Goal: Task Accomplishment & Management: Complete application form

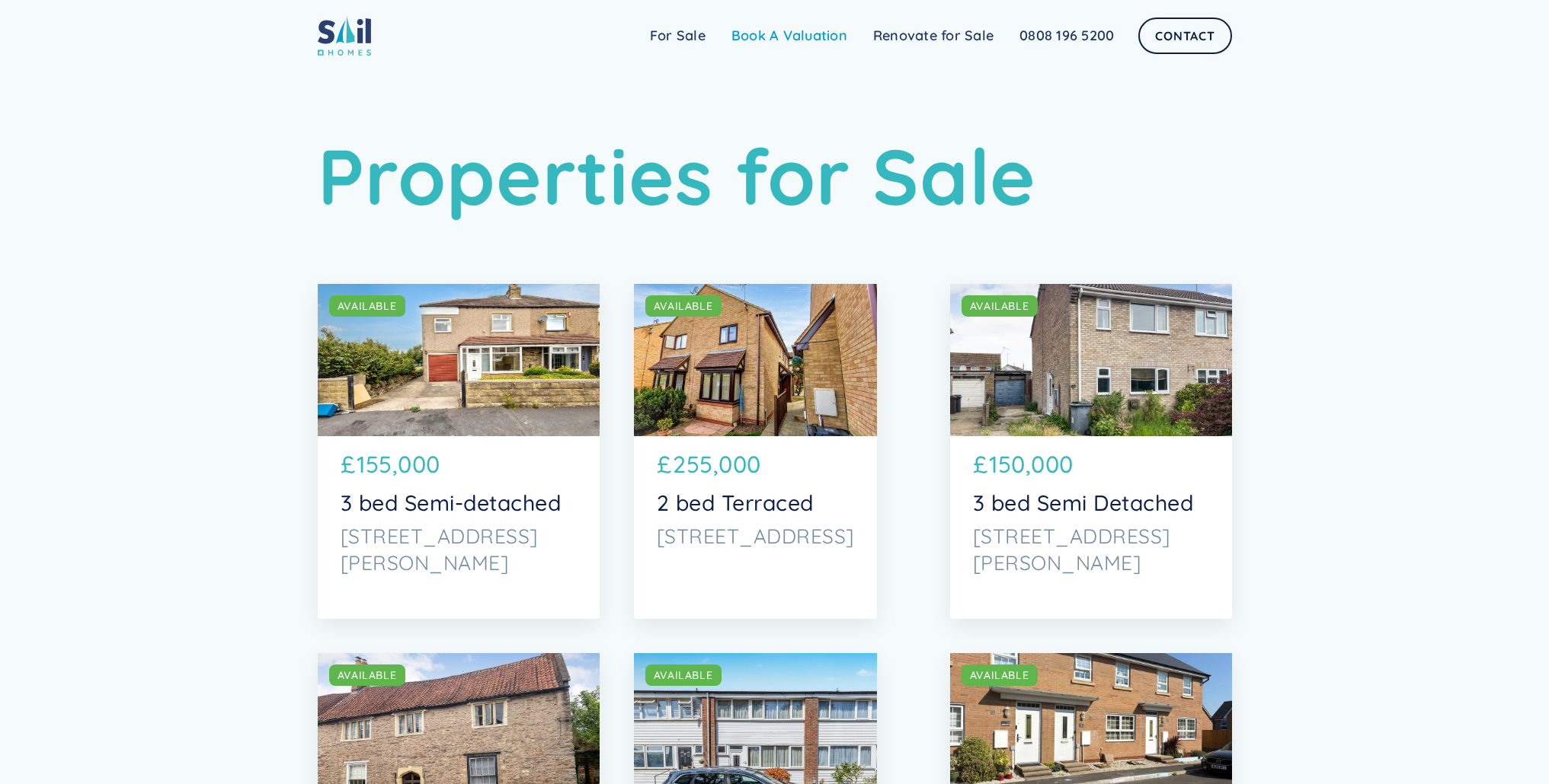
click at [794, 34] on link "Book A Valuation" at bounding box center [789, 36] width 142 height 31
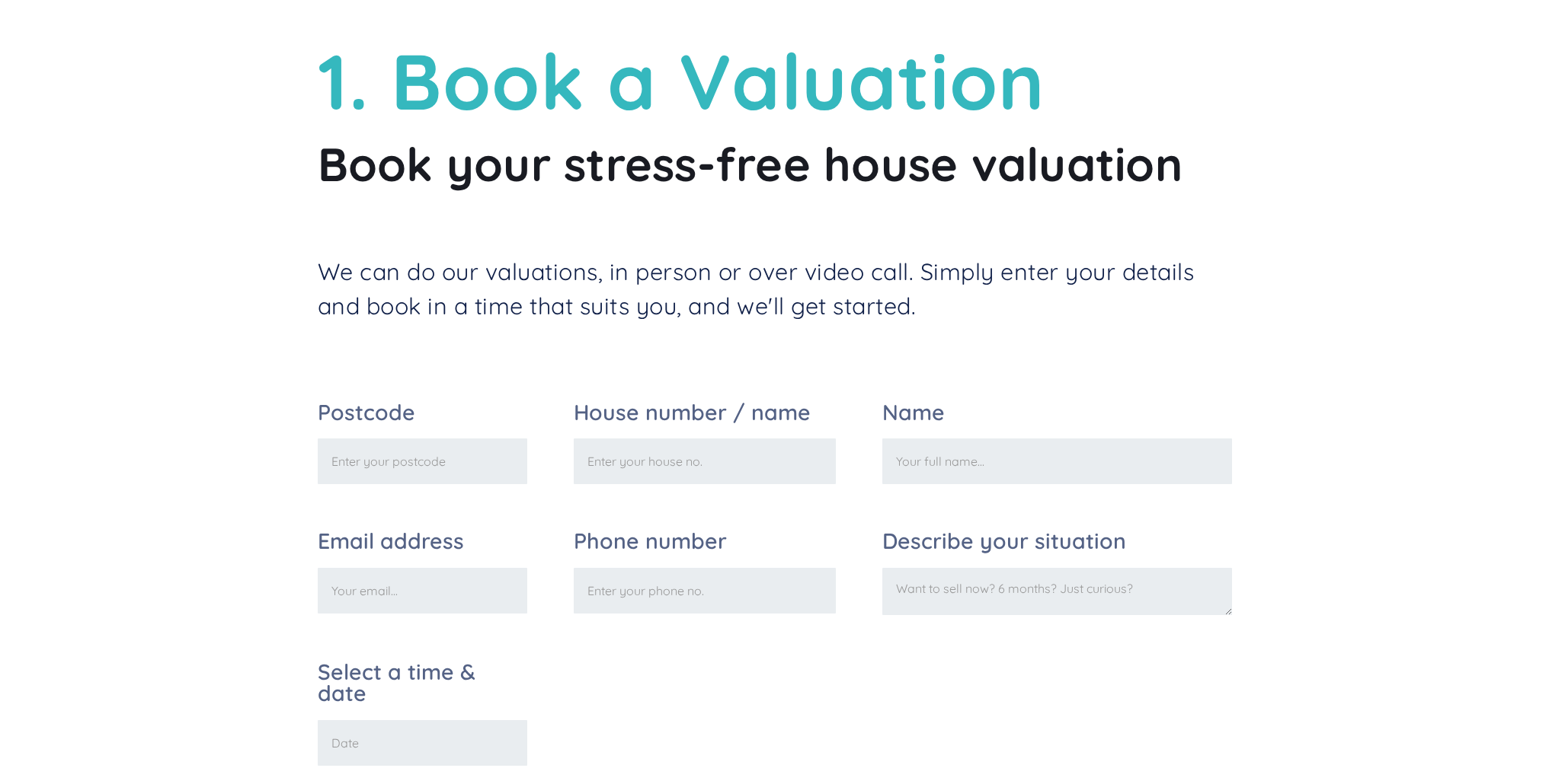
scroll to position [82, 0]
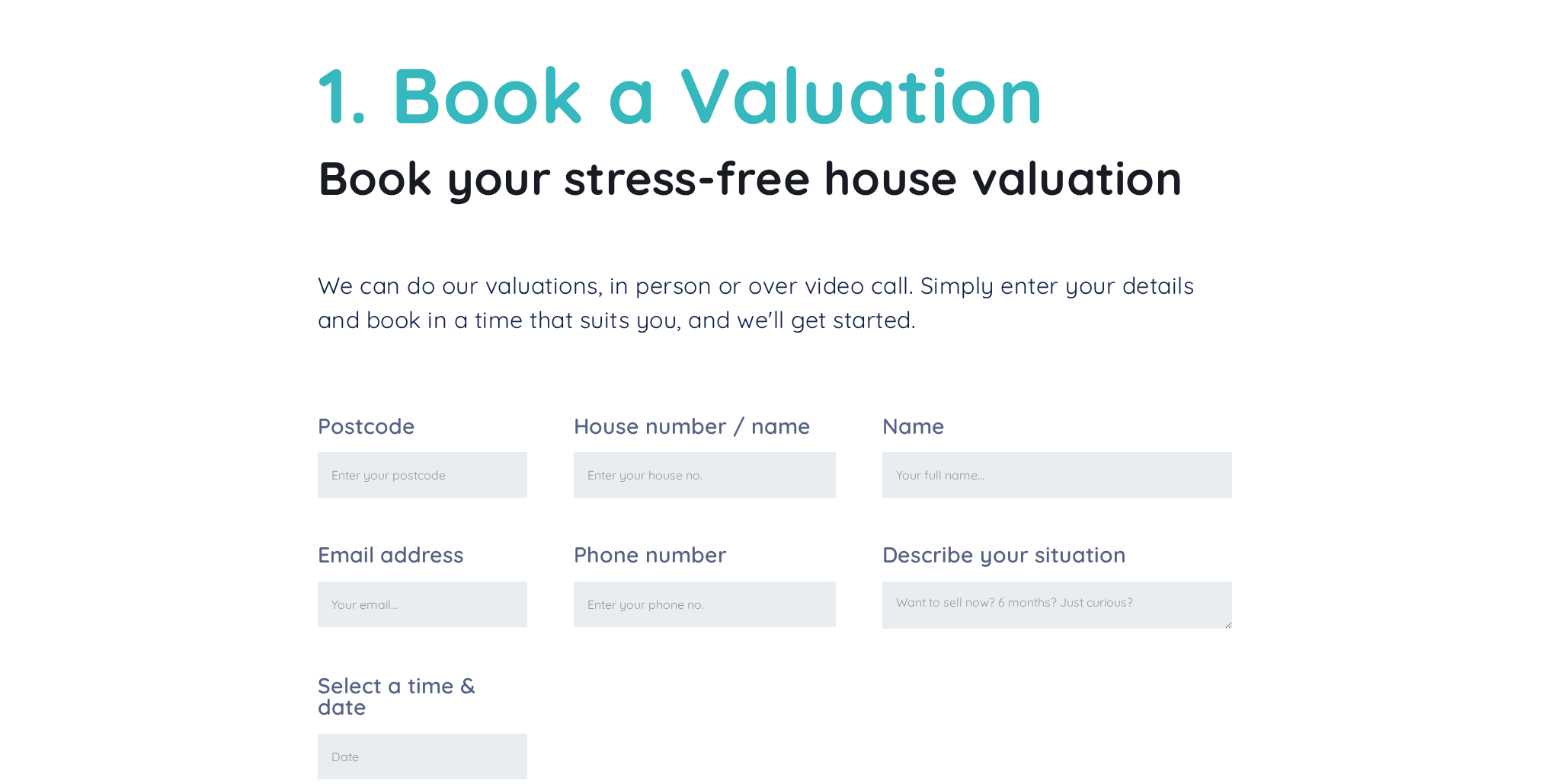
click at [406, 483] on input "Postcode" at bounding box center [422, 474] width 210 height 46
type input "ME20 6FN"
type input "Kathy Carter"
type input "kathycartersirenia@gmail.com"
type input "07786691145"
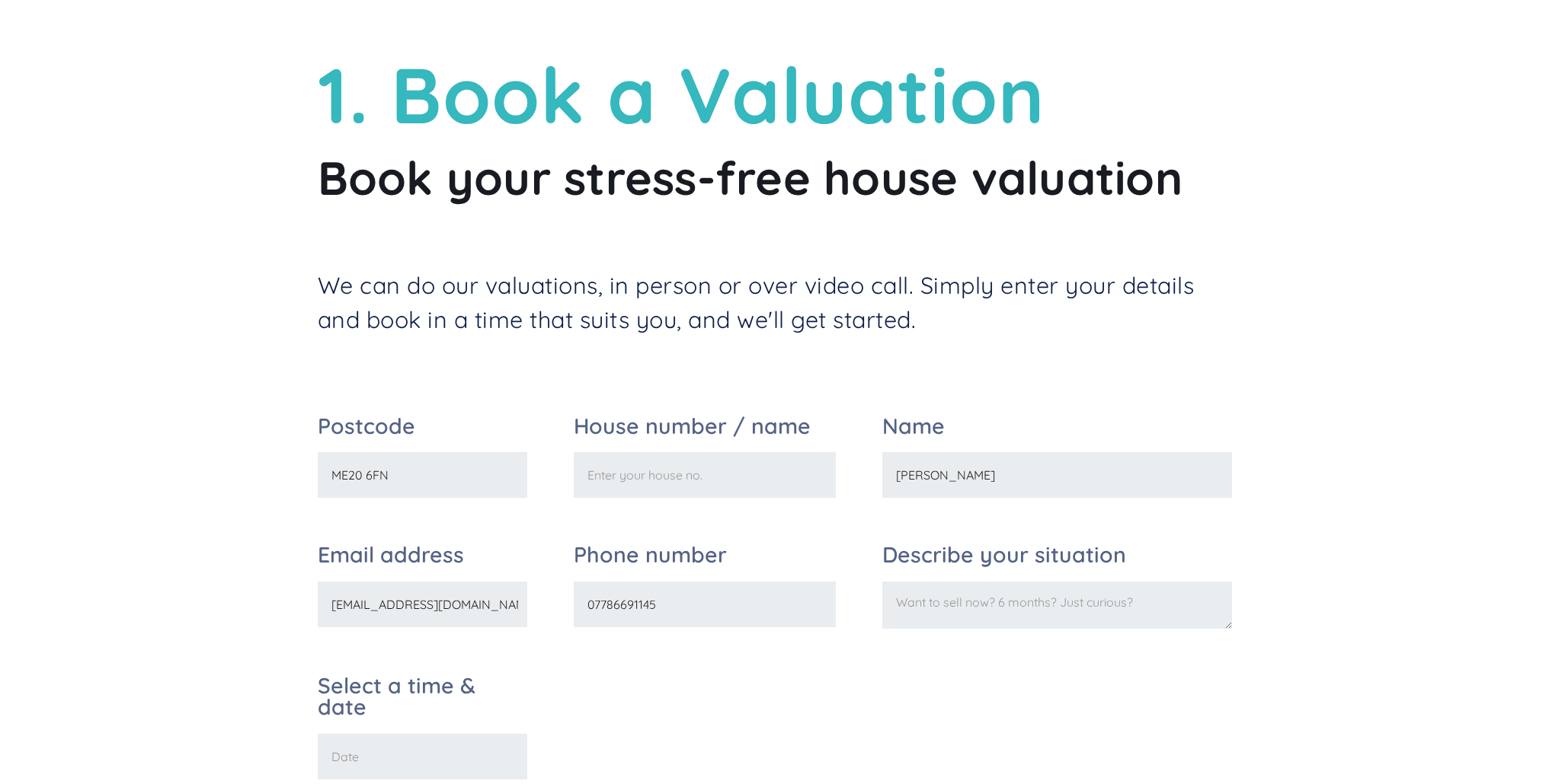
click at [692, 484] on input "House number / name" at bounding box center [705, 474] width 262 height 46
type input "81"
click at [924, 606] on textarea "Describe your situation" at bounding box center [1057, 605] width 350 height 47
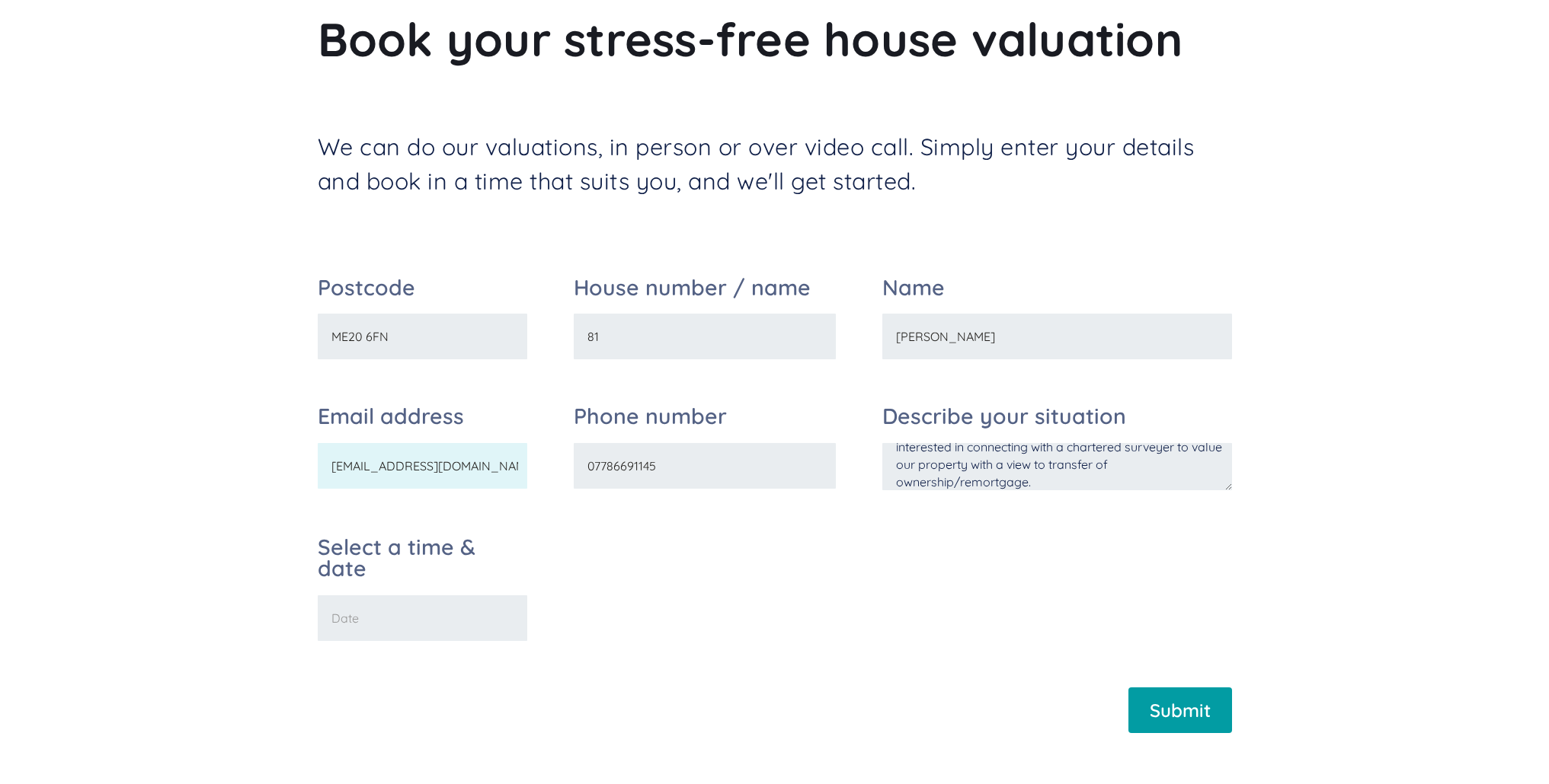
scroll to position [295, 0]
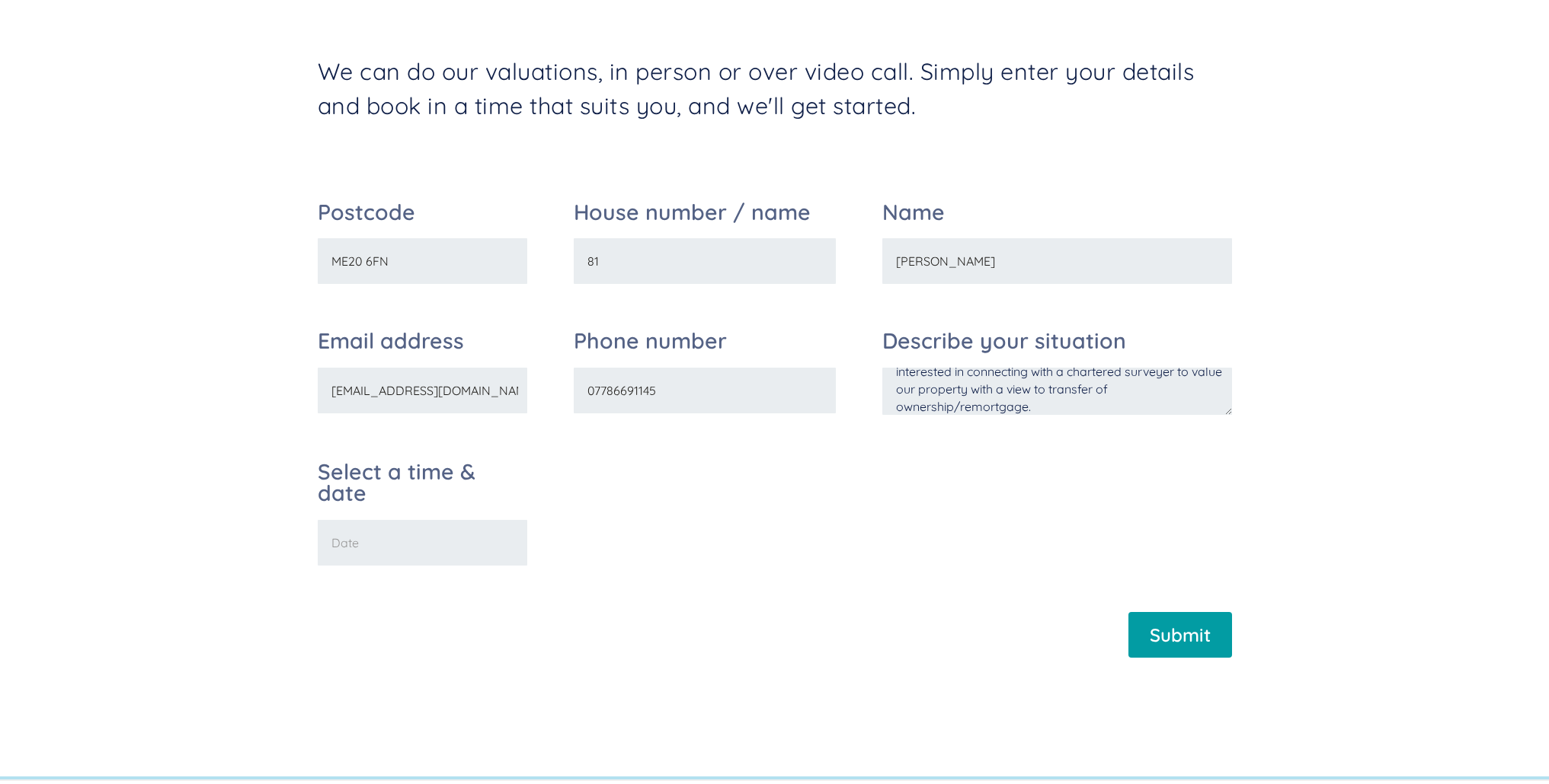
type textarea "Due to impending divorce utilising 'Amicable', we are interested in connecting …"
click at [421, 548] on input "Select a time & date" at bounding box center [422, 543] width 210 height 46
click at [421, 549] on input "Select a time & date" at bounding box center [422, 543] width 210 height 46
click at [1182, 638] on input "Submit" at bounding box center [1180, 634] width 103 height 46
click at [406, 544] on input "Select a time & date" at bounding box center [422, 543] width 210 height 46
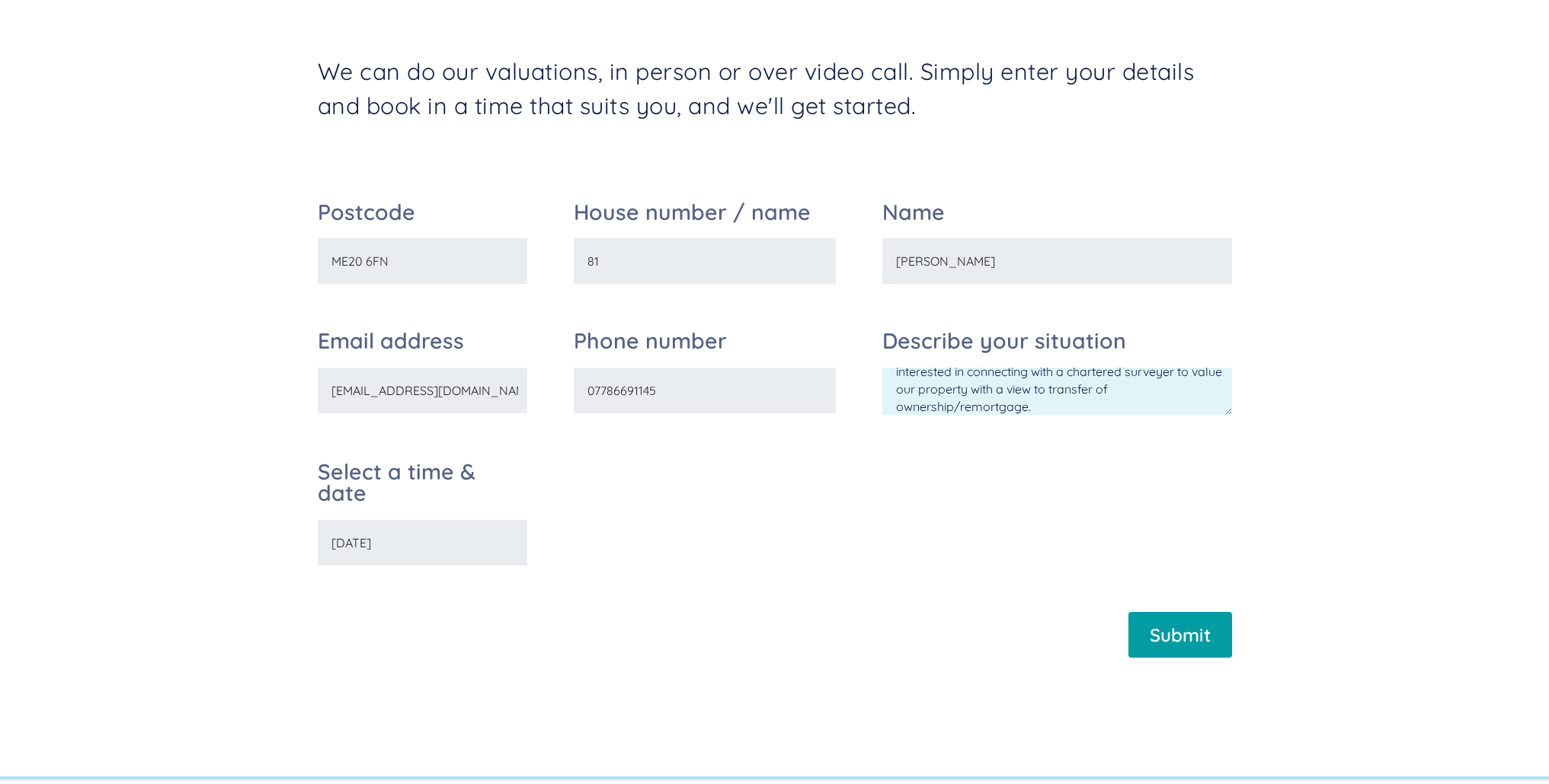
type input "30/08/2025"
click at [1053, 407] on textarea "Due to impending divorce utilising 'Amicable', we are interested in connecting …" at bounding box center [1057, 391] width 350 height 47
click at [989, 414] on textarea "Due to impending divorce utilising 'Amicable', we are interested in connecting …" at bounding box center [1057, 391] width 350 height 47
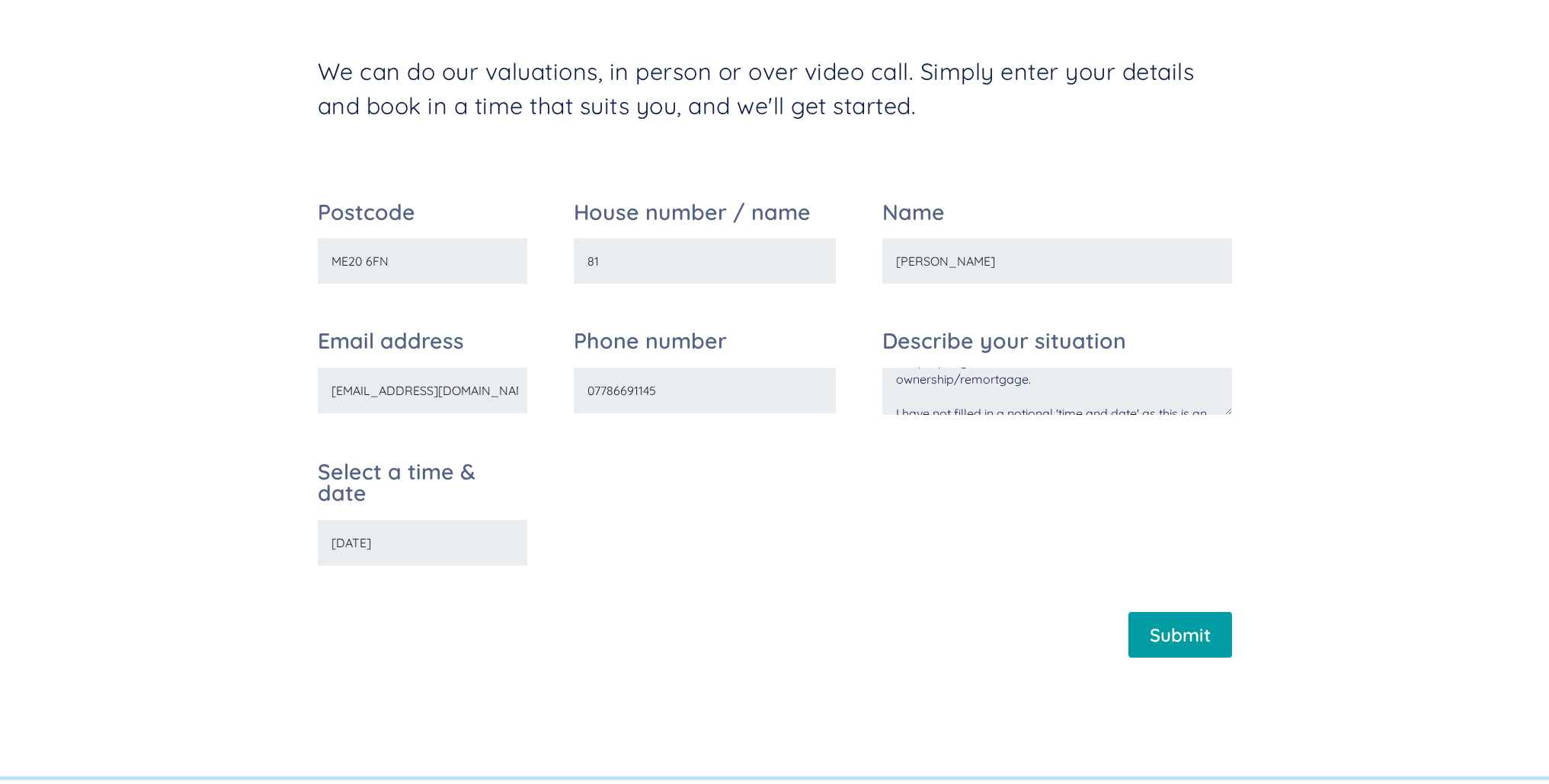
click at [1063, 392] on textarea "Due to impending divorce utilising 'Amicable', we are interested in connecting …" at bounding box center [1057, 391] width 350 height 47
click at [1148, 401] on textarea "Due to impending divorce utilising 'Amicable', we are interested in connecting …" at bounding box center [1057, 391] width 350 height 47
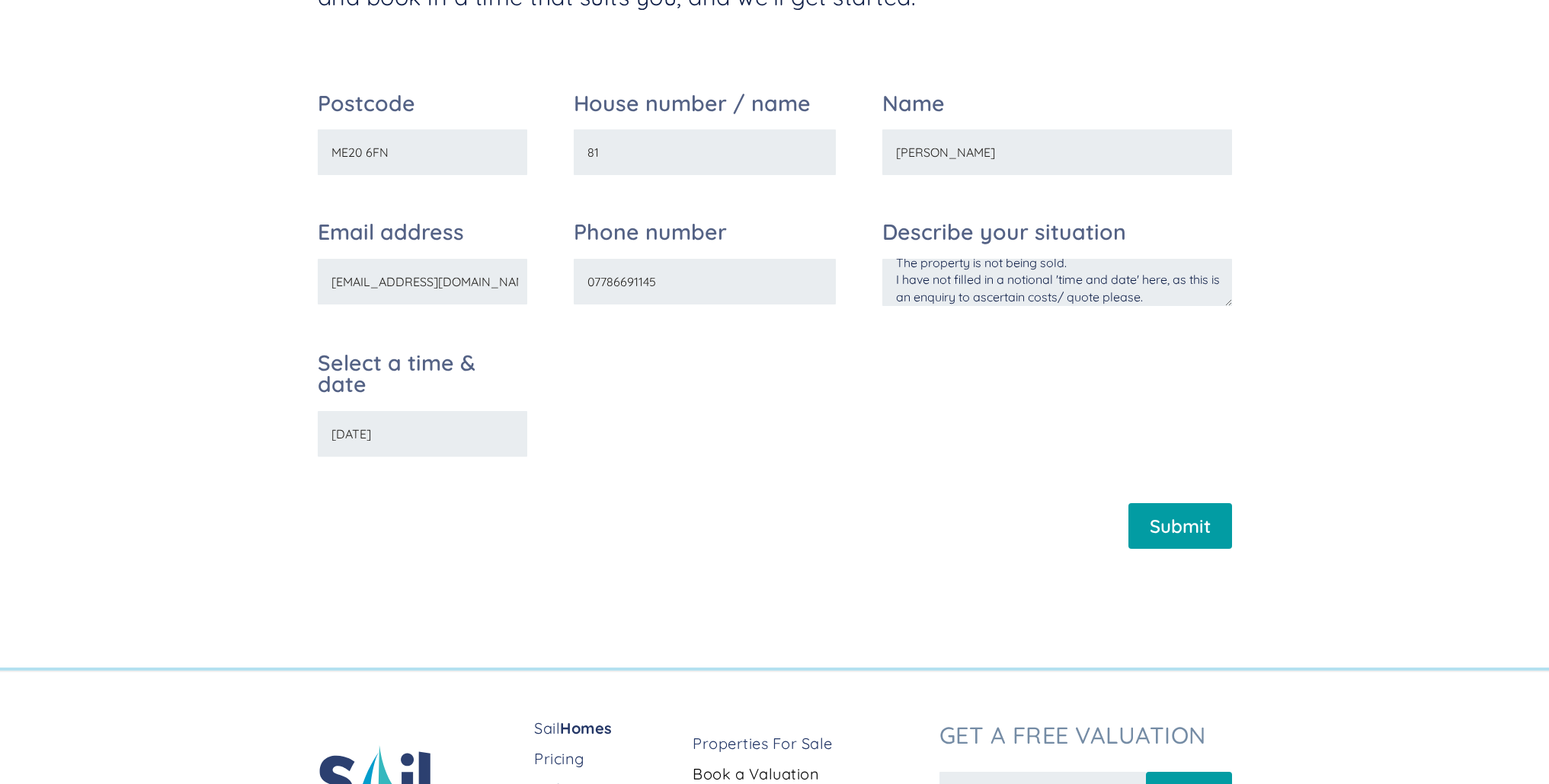
scroll to position [409, 0]
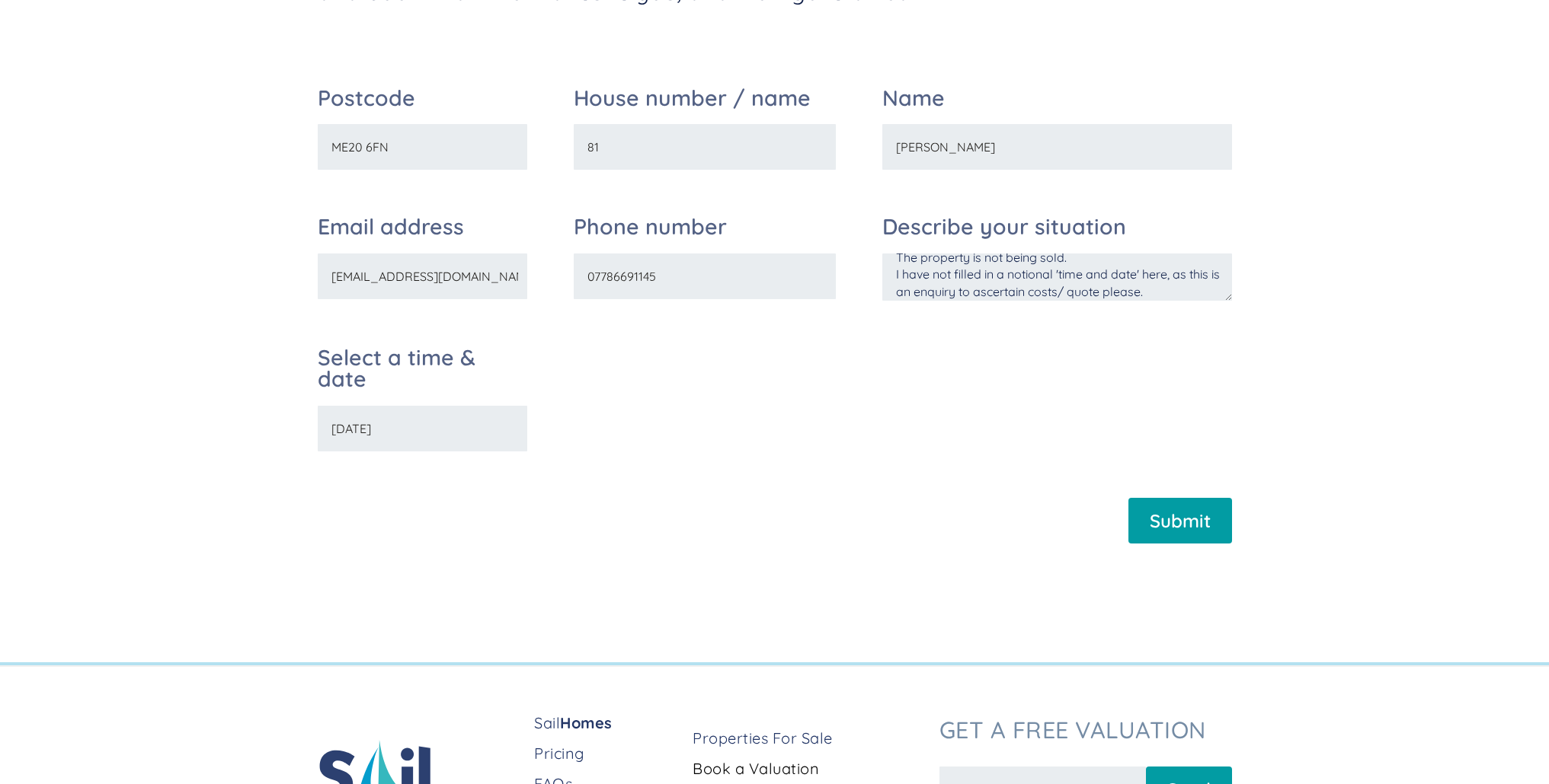
type textarea "Due to impending divorce utilising 'Amicable', we are interested in connecting …"
click at [1173, 523] on input "Submit" at bounding box center [1180, 520] width 103 height 46
type input "Please wait..."
